Goal: Check status: Check status

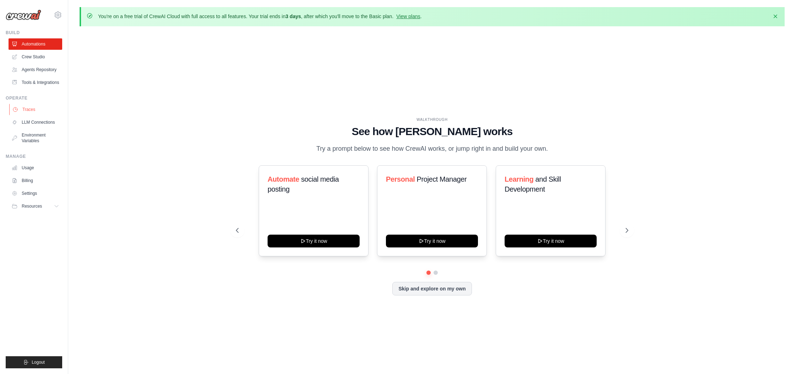
click at [26, 112] on link "Traces" at bounding box center [36, 109] width 54 height 11
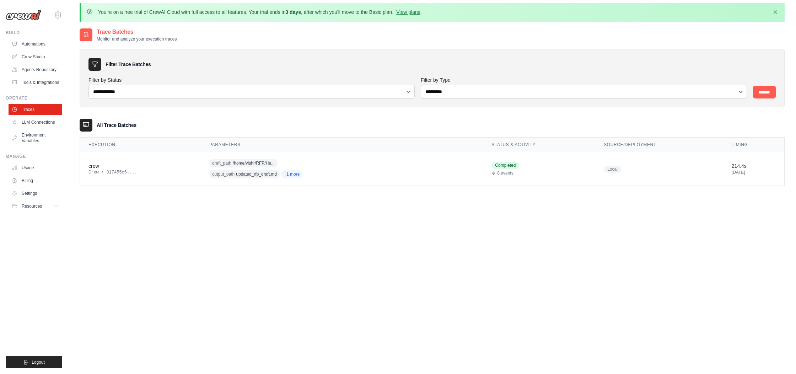
scroll to position [5, 0]
click at [151, 157] on td "crew Crew • 817455c6-..." at bounding box center [140, 169] width 121 height 34
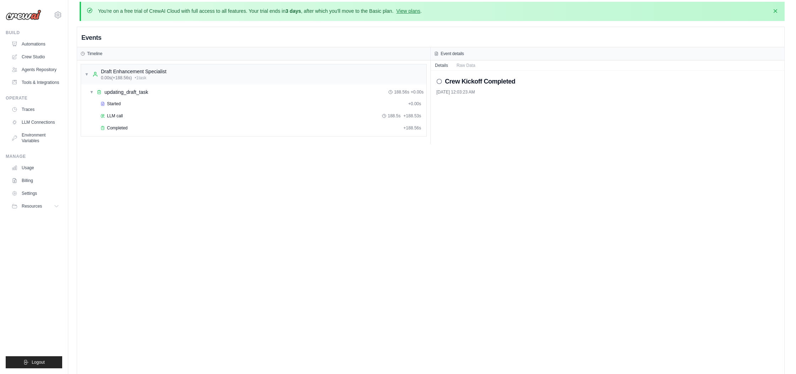
scroll to position [6, 0]
